Goal: Information Seeking & Learning: Learn about a topic

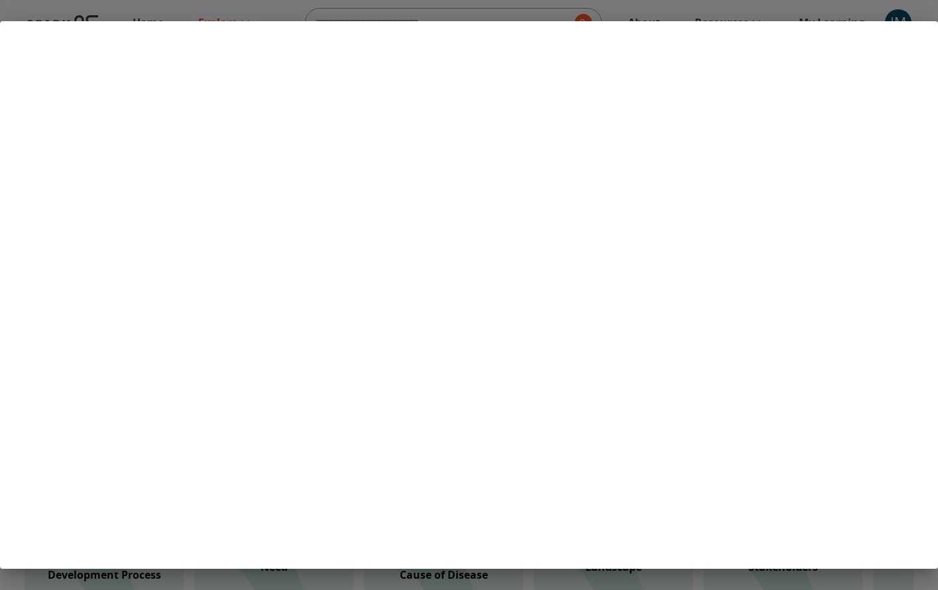
scroll to position [284, 0]
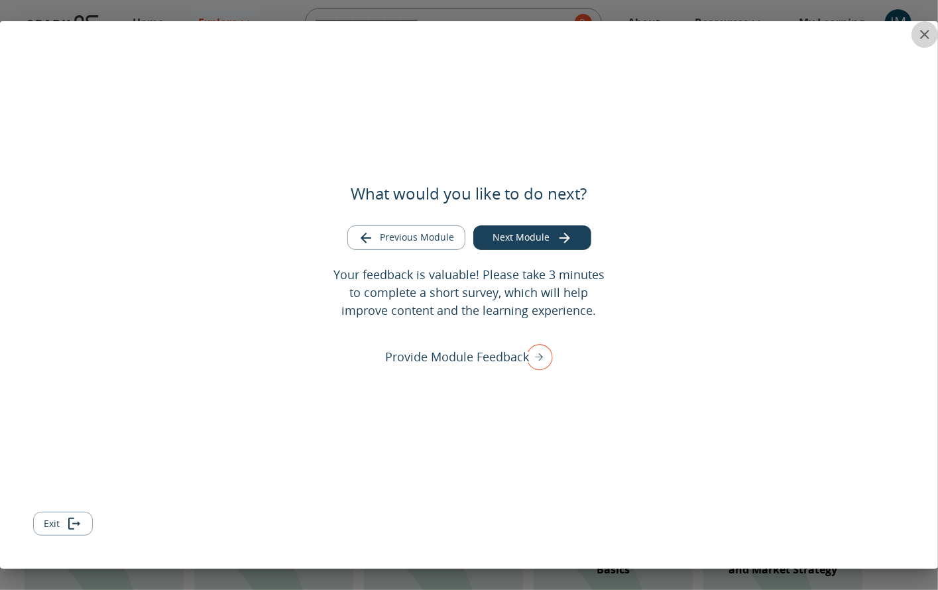
click at [923, 36] on icon "close" at bounding box center [924, 34] width 9 height 9
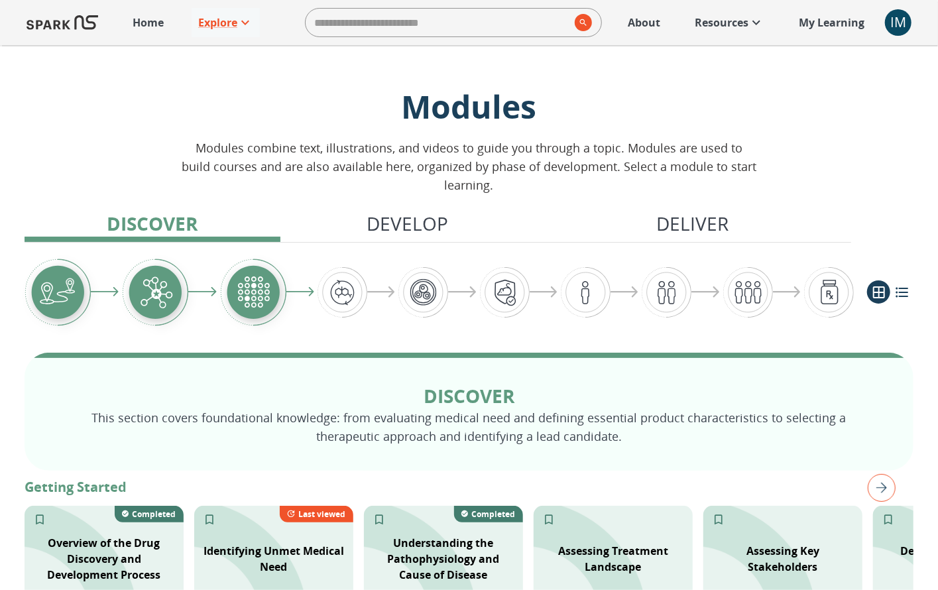
click at [908, 24] on div "IM" at bounding box center [898, 22] width 27 height 27
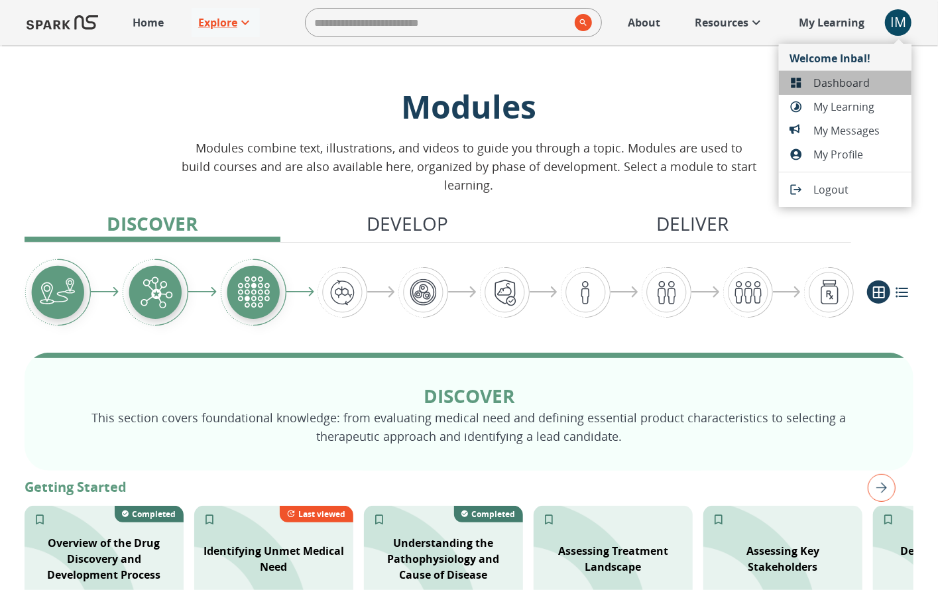
click at [843, 85] on span "Dashboard" at bounding box center [857, 83] width 88 height 16
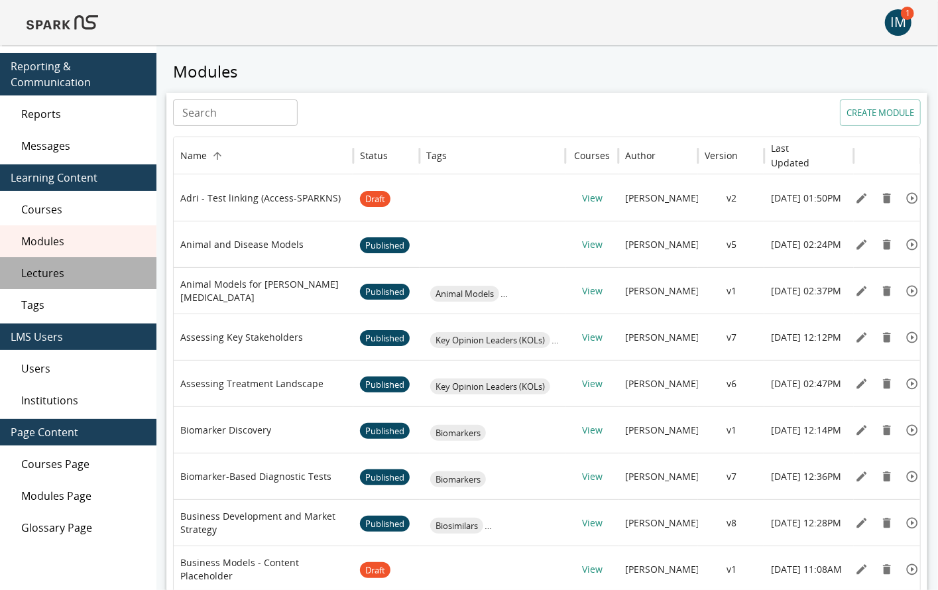
click at [92, 270] on span "Lectures" at bounding box center [83, 273] width 125 height 16
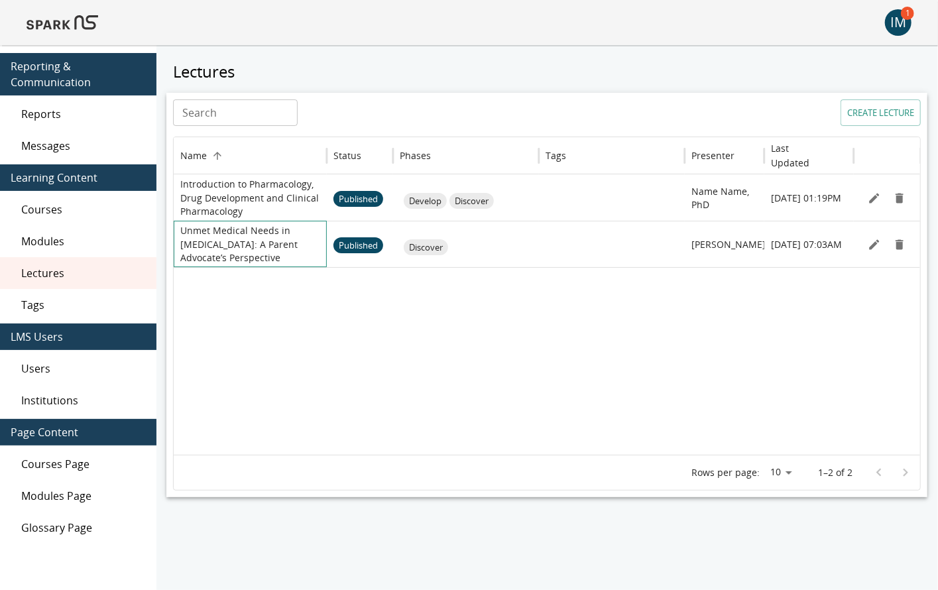
click at [234, 245] on p "Unmet Medical Needs in [MEDICAL_DATA]: A Parent Advocate’s Perspective" at bounding box center [250, 244] width 140 height 40
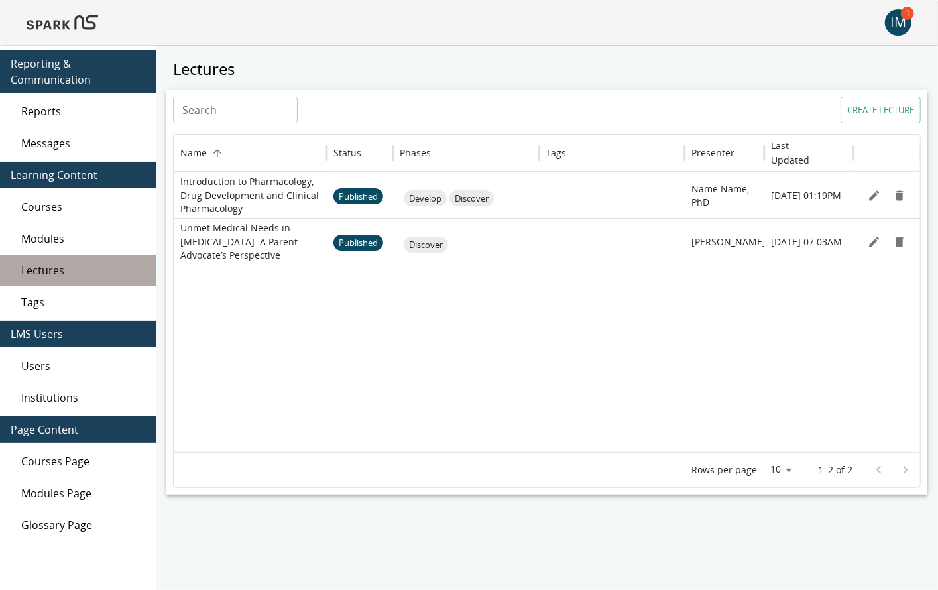
click at [70, 278] on div "Lectures" at bounding box center [78, 271] width 156 height 32
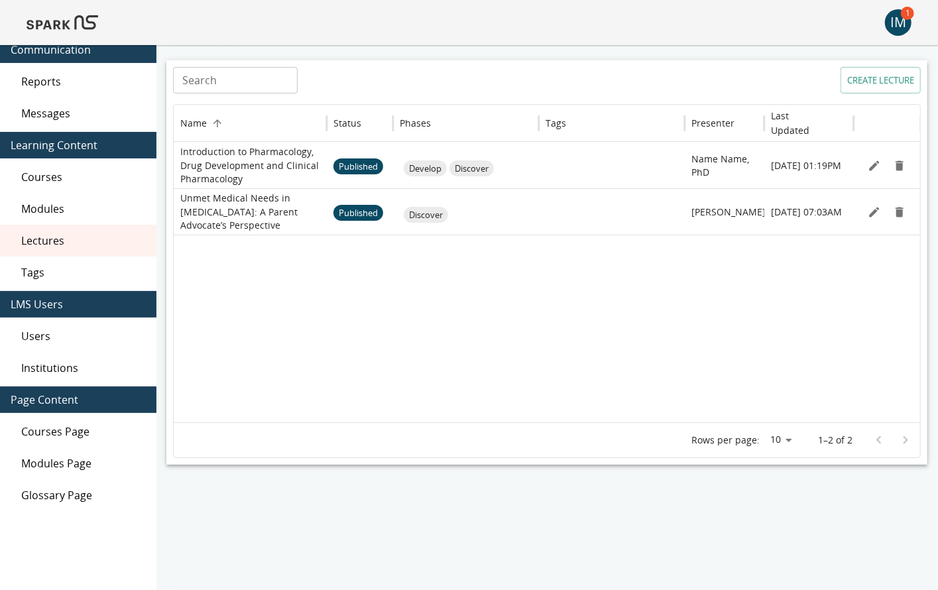
scroll to position [35, 0]
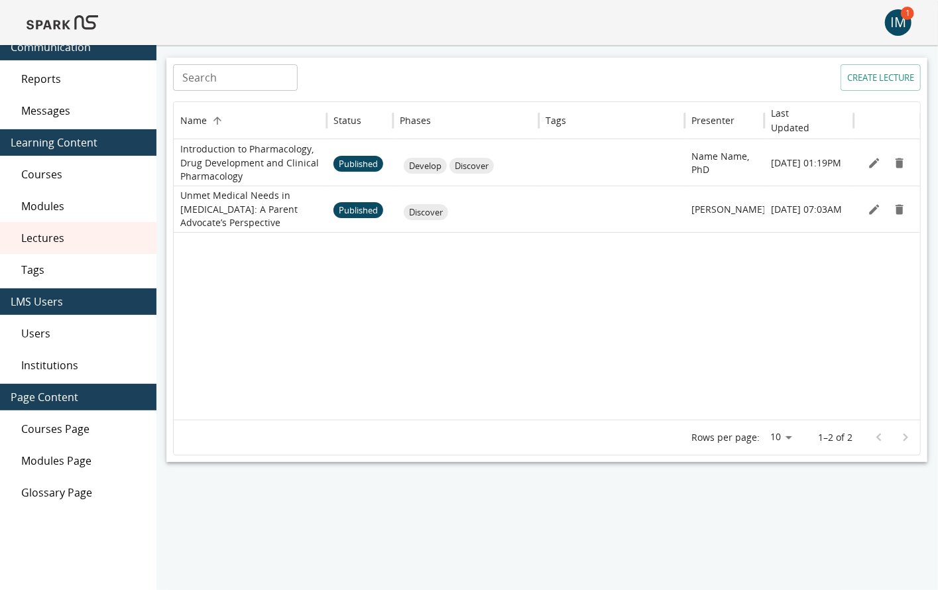
click at [54, 20] on img at bounding box center [63, 23] width 72 height 32
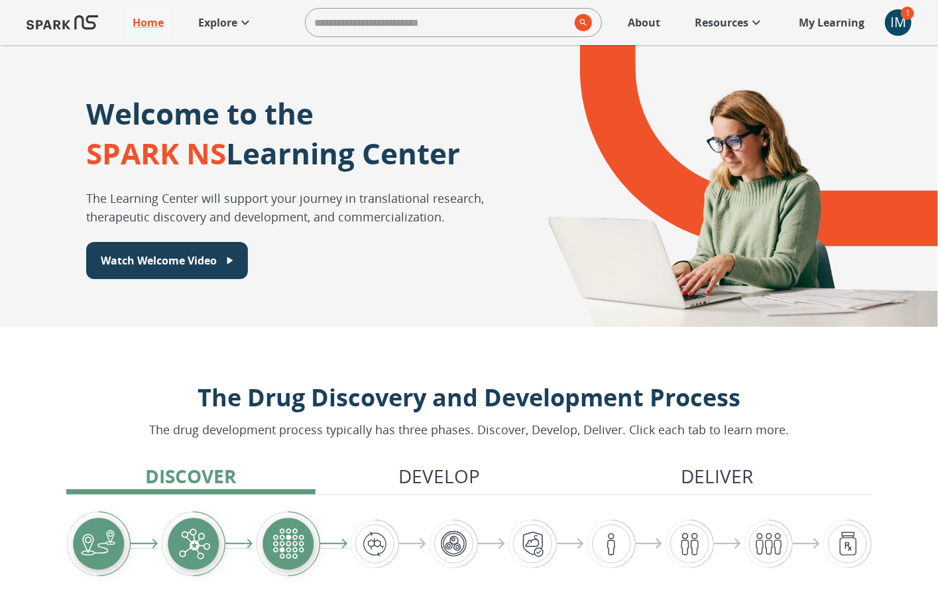
click at [742, 25] on p "Resources" at bounding box center [722, 23] width 54 height 16
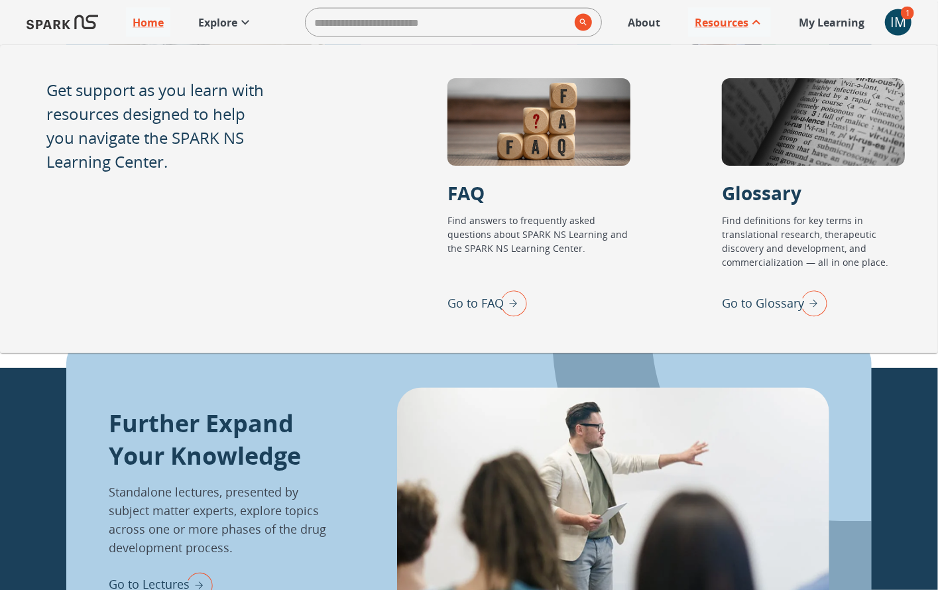
scroll to position [1254, 0]
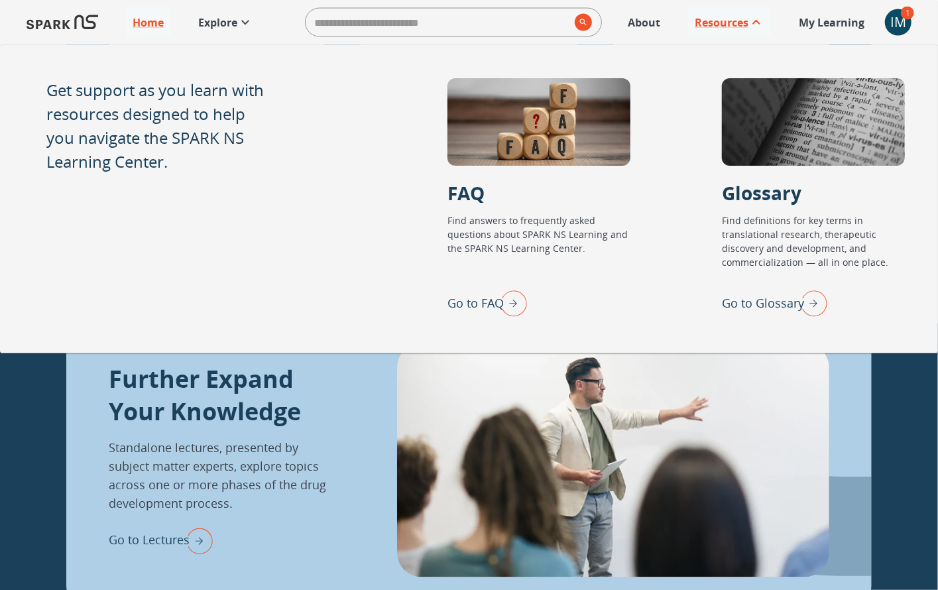
click at [225, 25] on p "Explore" at bounding box center [217, 23] width 39 height 16
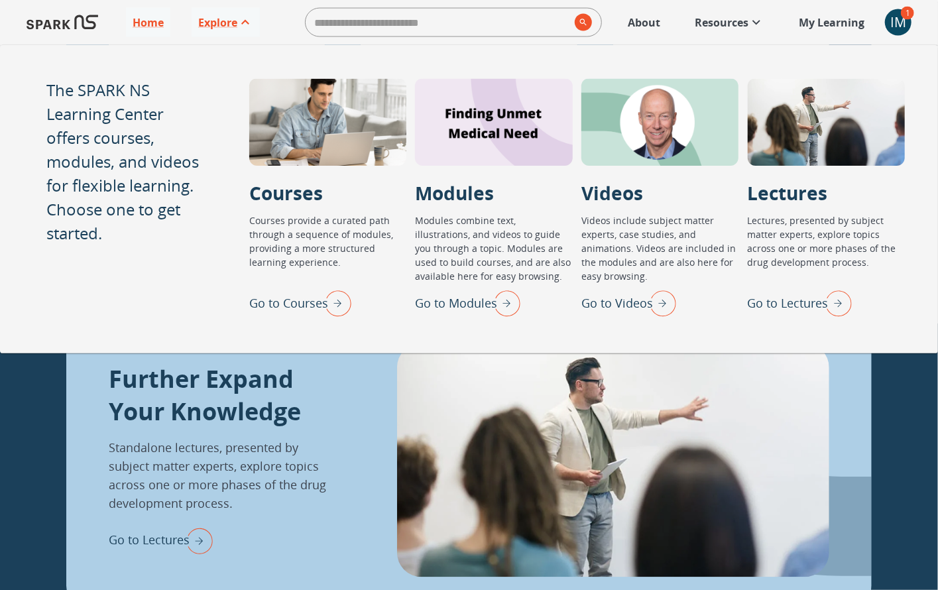
click at [832, 300] on img "Go to Lectures" at bounding box center [835, 303] width 33 height 34
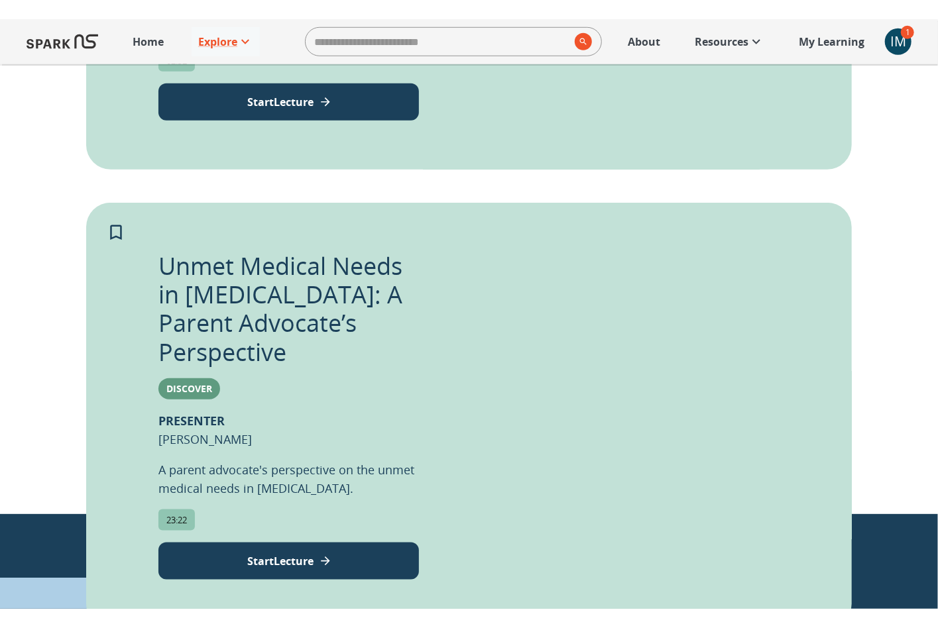
scroll to position [614, 0]
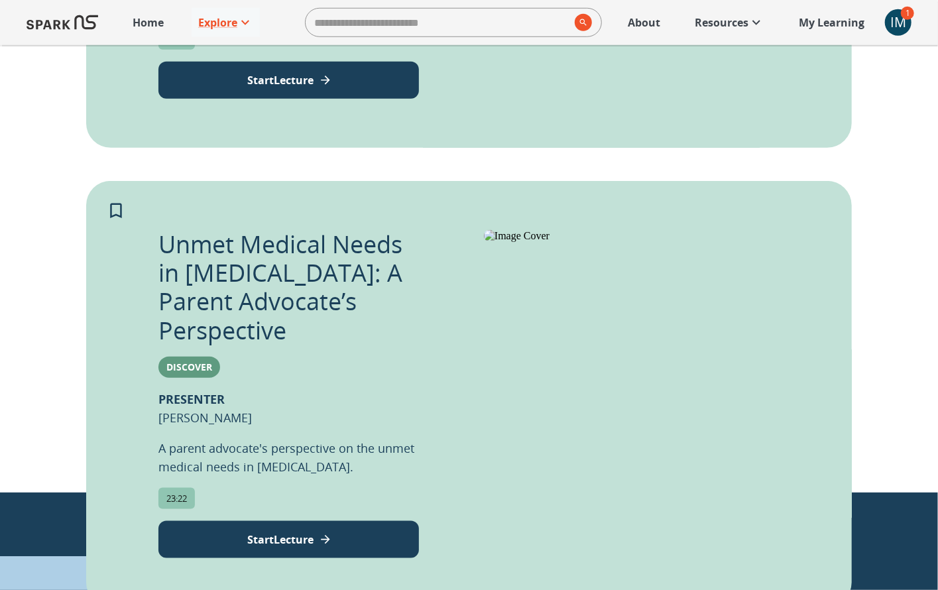
click at [298, 532] on p "Start Lecture" at bounding box center [280, 540] width 66 height 16
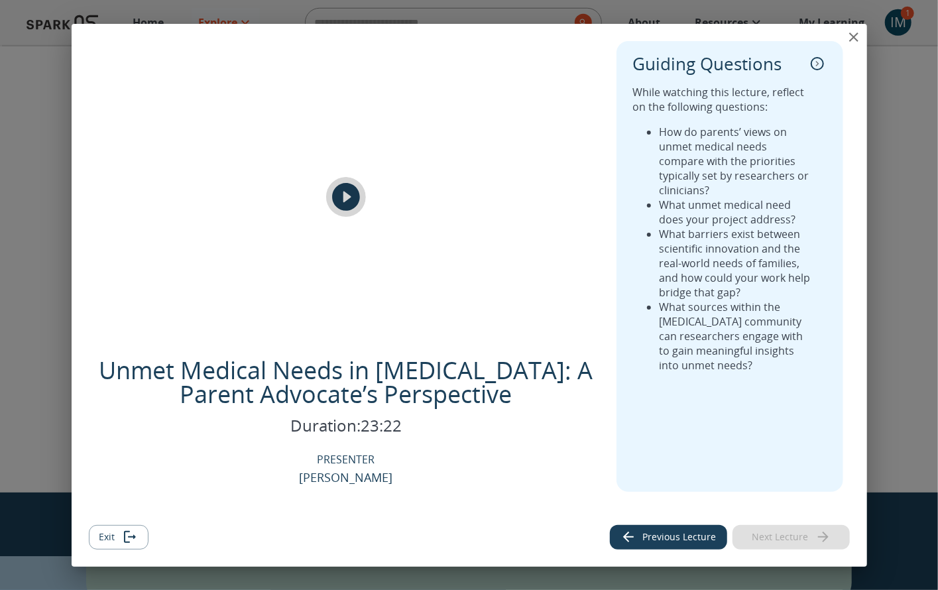
click at [353, 192] on icon "play" at bounding box center [346, 197] width 28 height 28
click at [849, 38] on icon "close" at bounding box center [854, 37] width 16 height 16
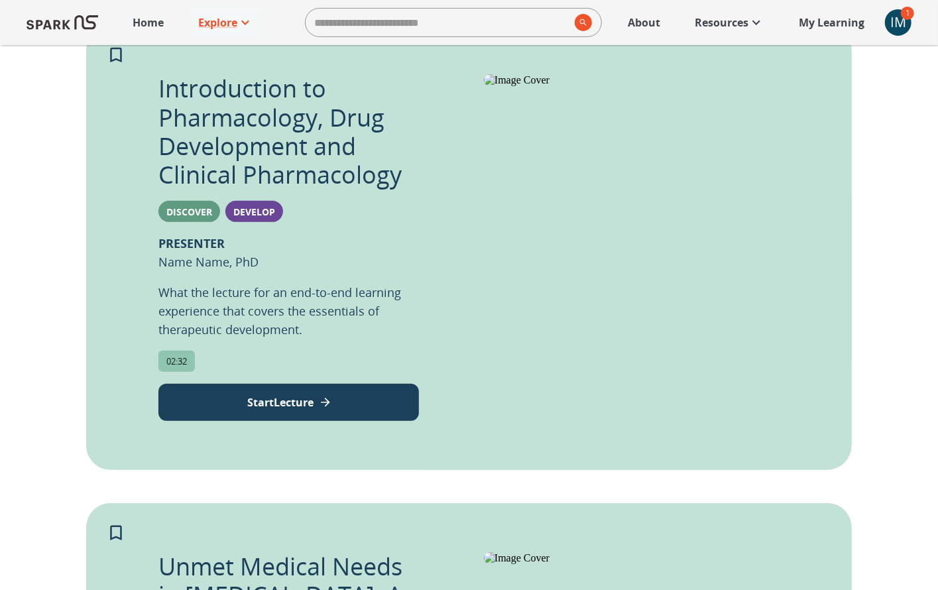
scroll to position [293, 0]
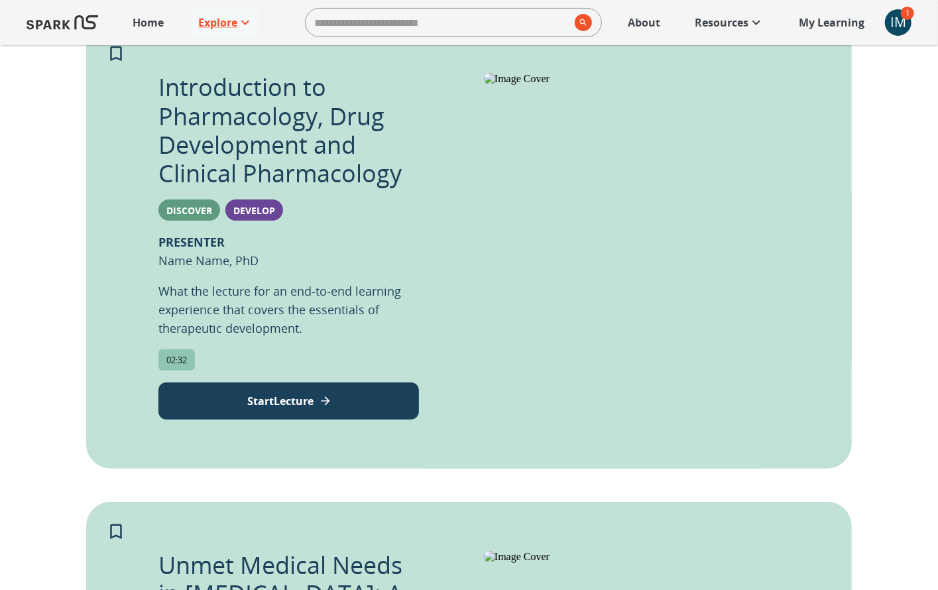
click at [291, 399] on p "Start Lecture" at bounding box center [280, 401] width 66 height 16
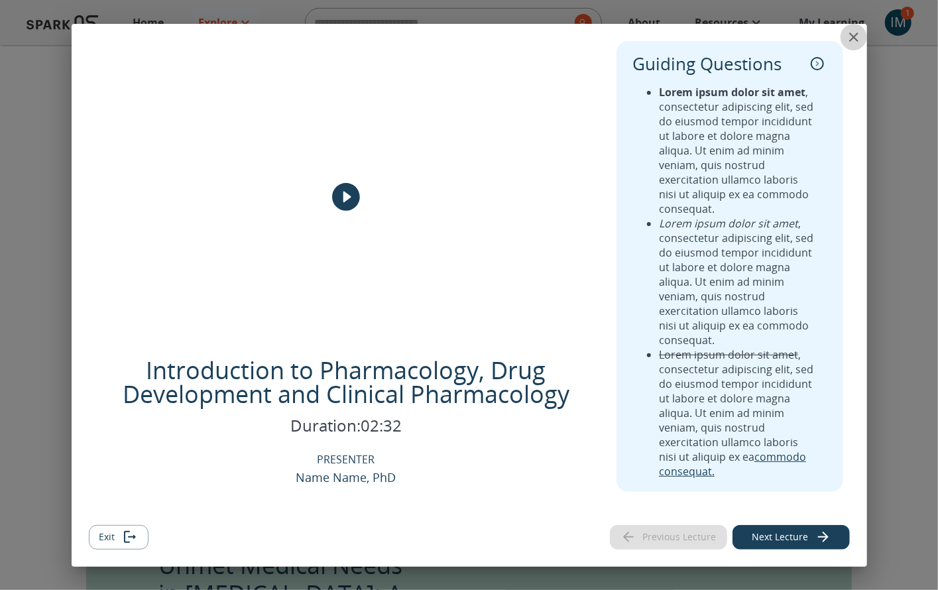
click at [850, 34] on icon "close" at bounding box center [854, 37] width 16 height 16
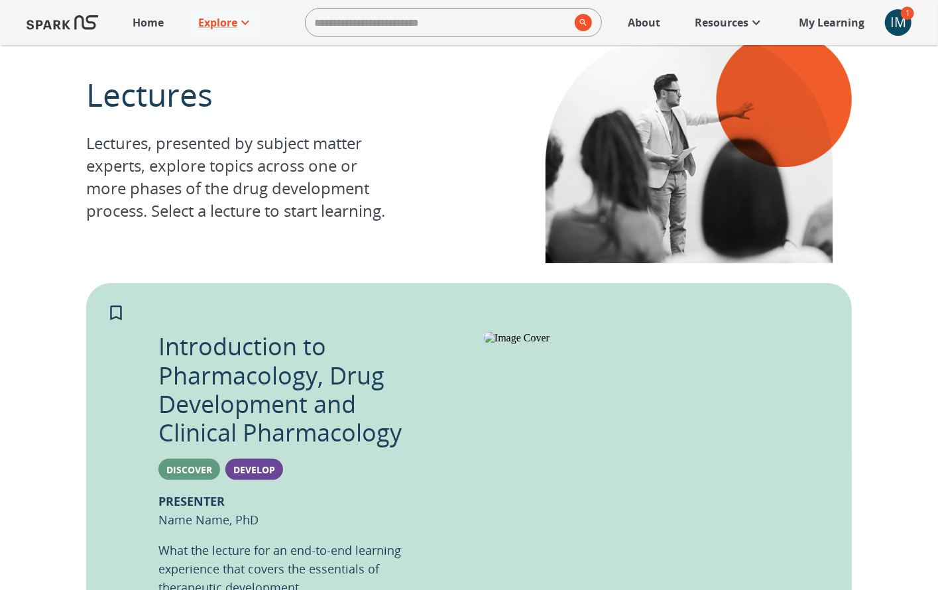
scroll to position [0, 0]
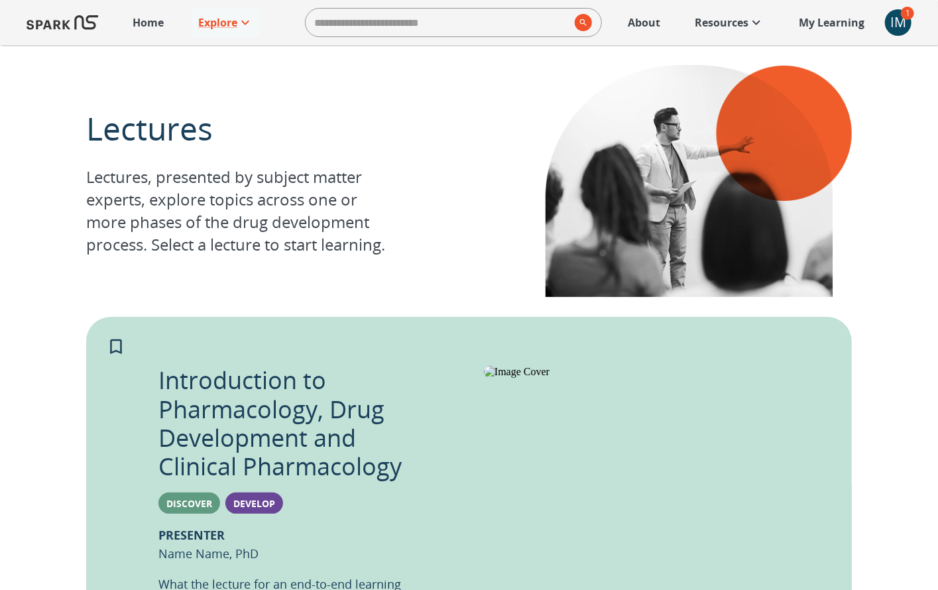
click at [894, 25] on div "IM" at bounding box center [898, 22] width 27 height 27
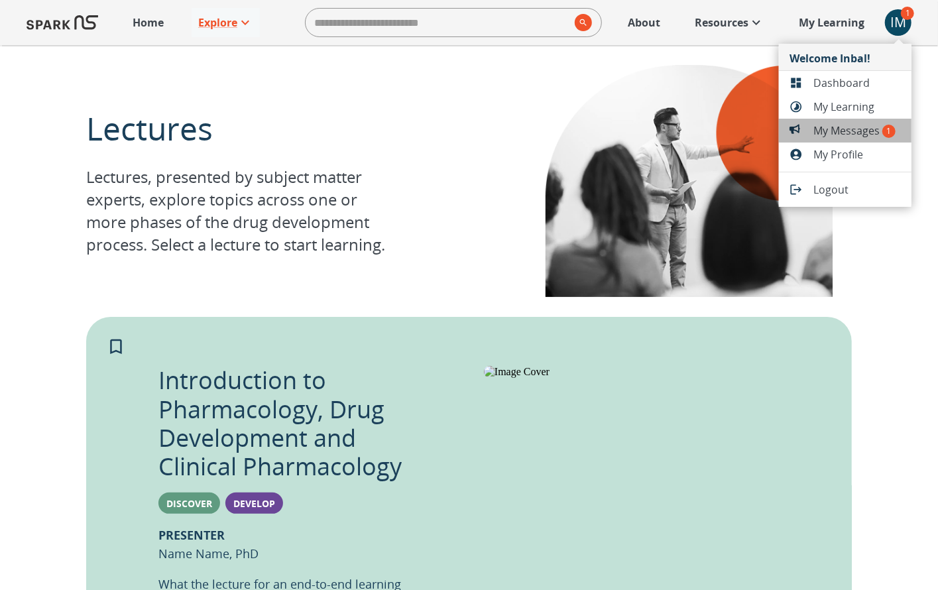
click at [858, 127] on span "My Messages 1" at bounding box center [857, 131] width 88 height 16
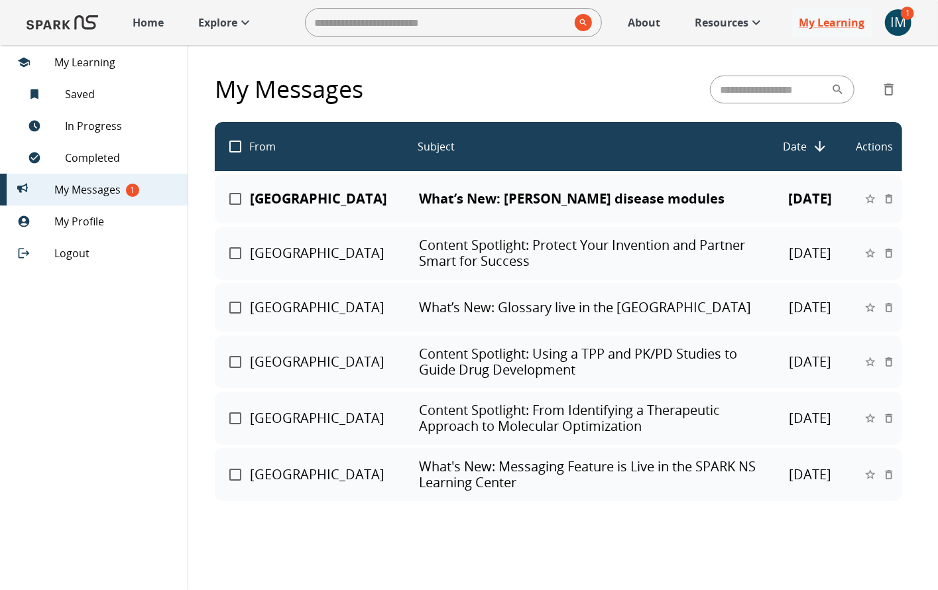
click at [605, 198] on p "What’s New: [PERSON_NAME] disease modules" at bounding box center [589, 199] width 340 height 16
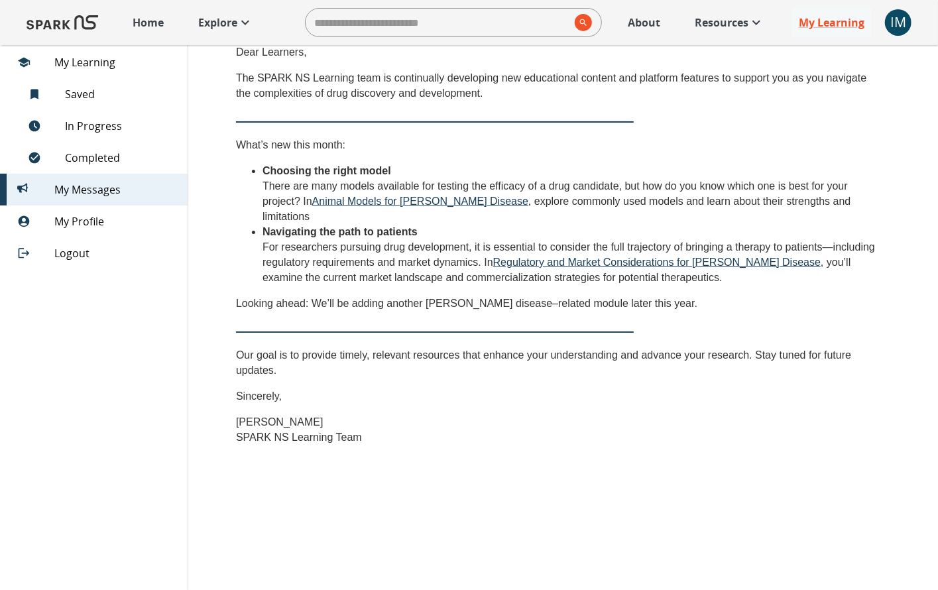
scroll to position [42, 0]
